Goal: Navigation & Orientation: Find specific page/section

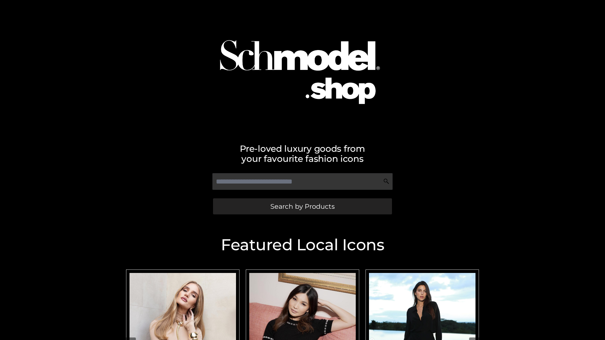
click at [302, 206] on span "Search by Products" at bounding box center [302, 206] width 64 height 7
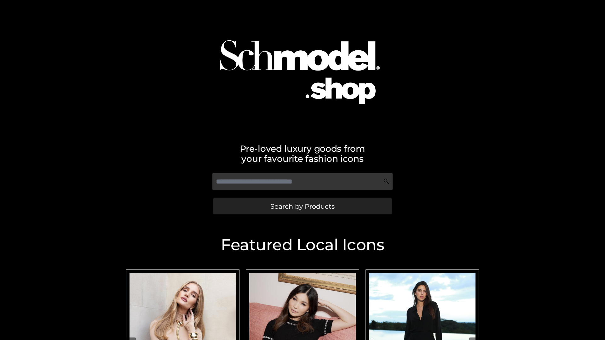
click at [302, 206] on span "Search by Products" at bounding box center [302, 206] width 64 height 7
